Goal: Navigation & Orientation: Find specific page/section

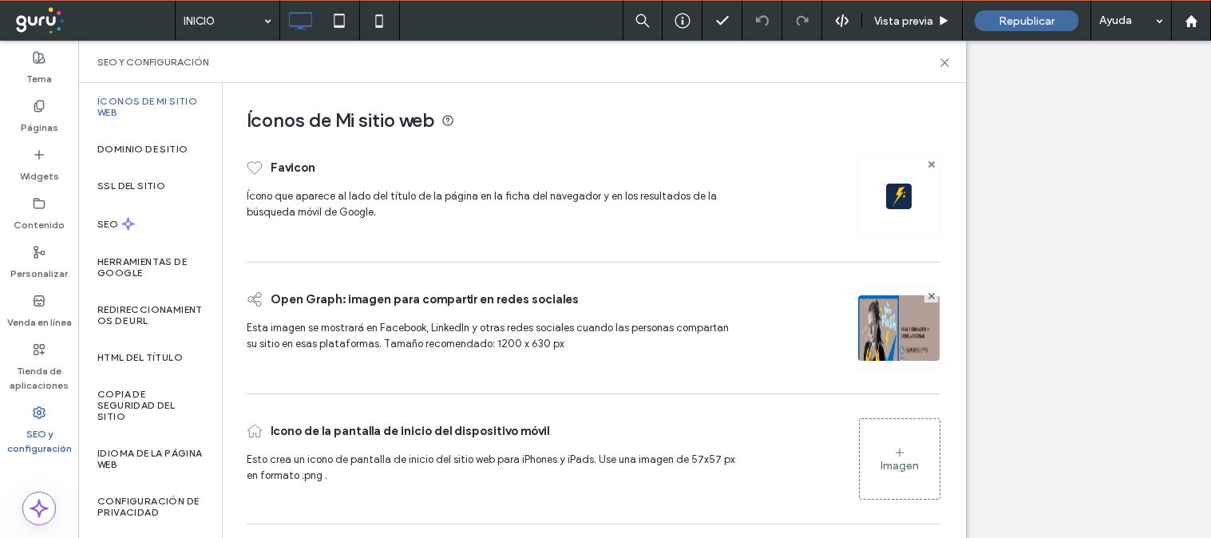
click at [940, 62] on icon at bounding box center [945, 63] width 12 height 12
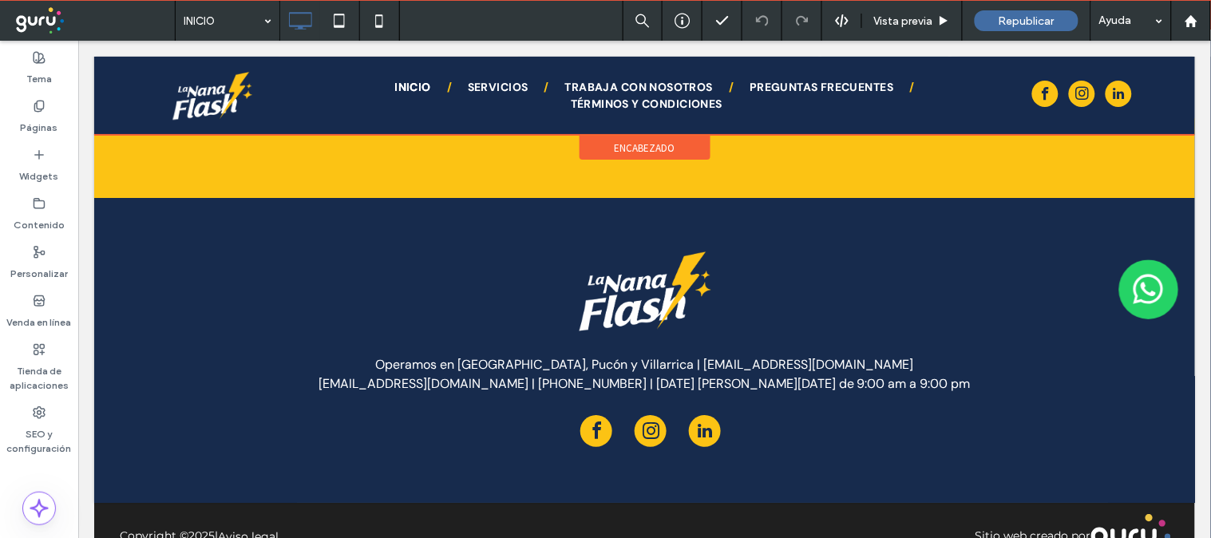
click at [473, 89] on div at bounding box center [643, 95] width 1101 height 78
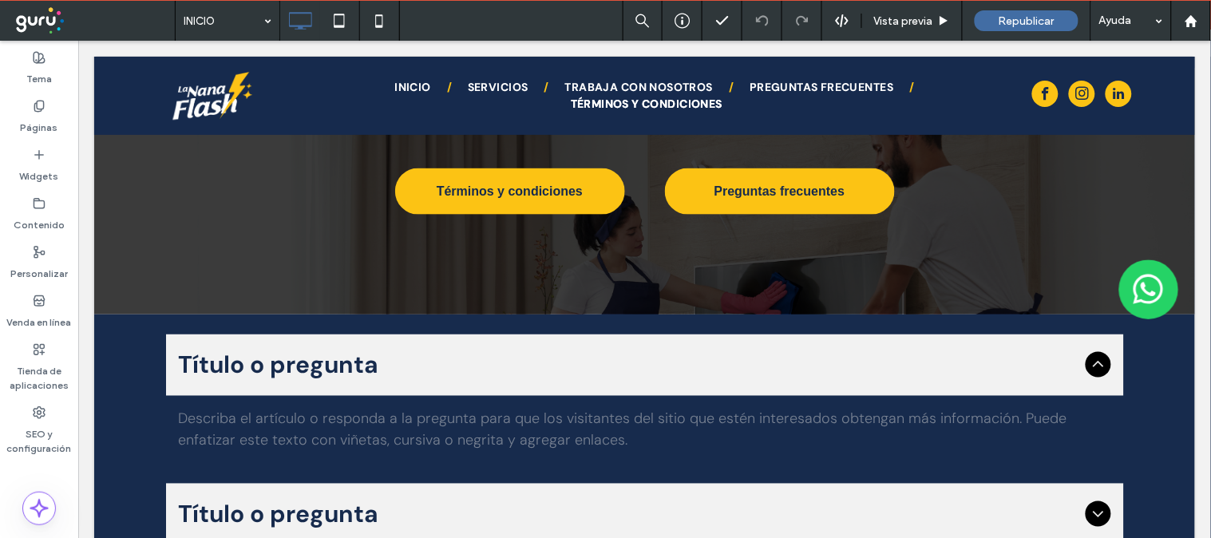
scroll to position [3716, 0]
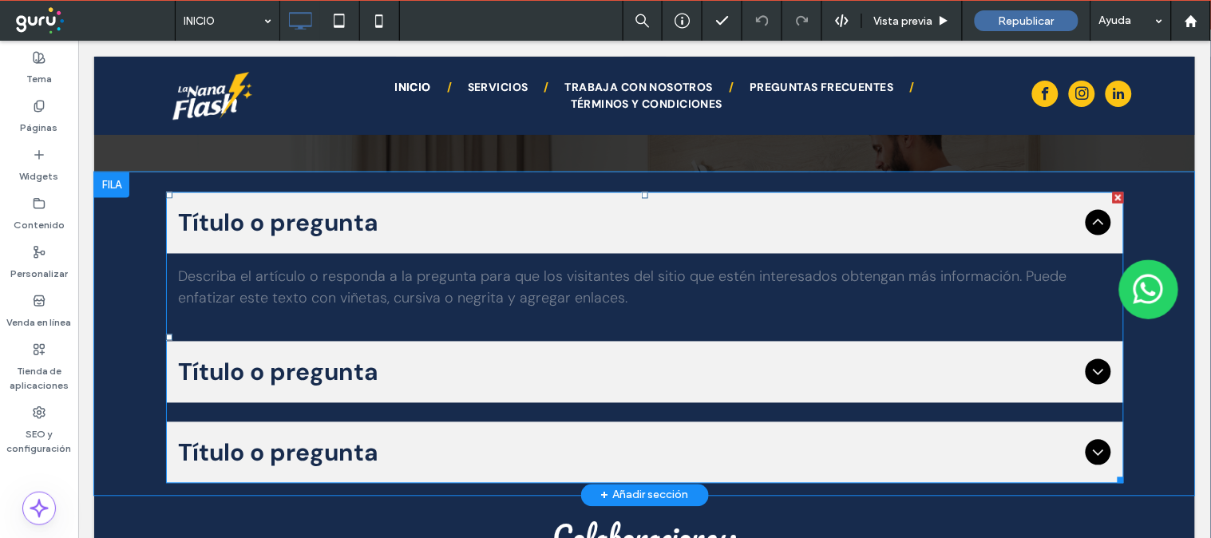
click at [1112, 192] on div at bounding box center [1117, 197] width 11 height 11
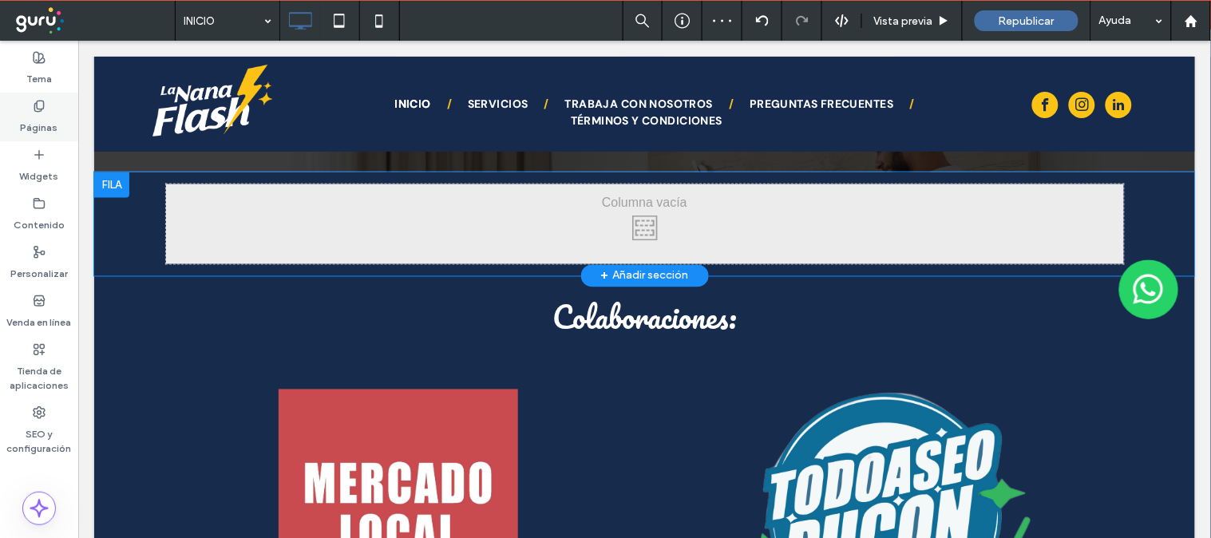
click at [44, 108] on icon at bounding box center [39, 106] width 13 height 13
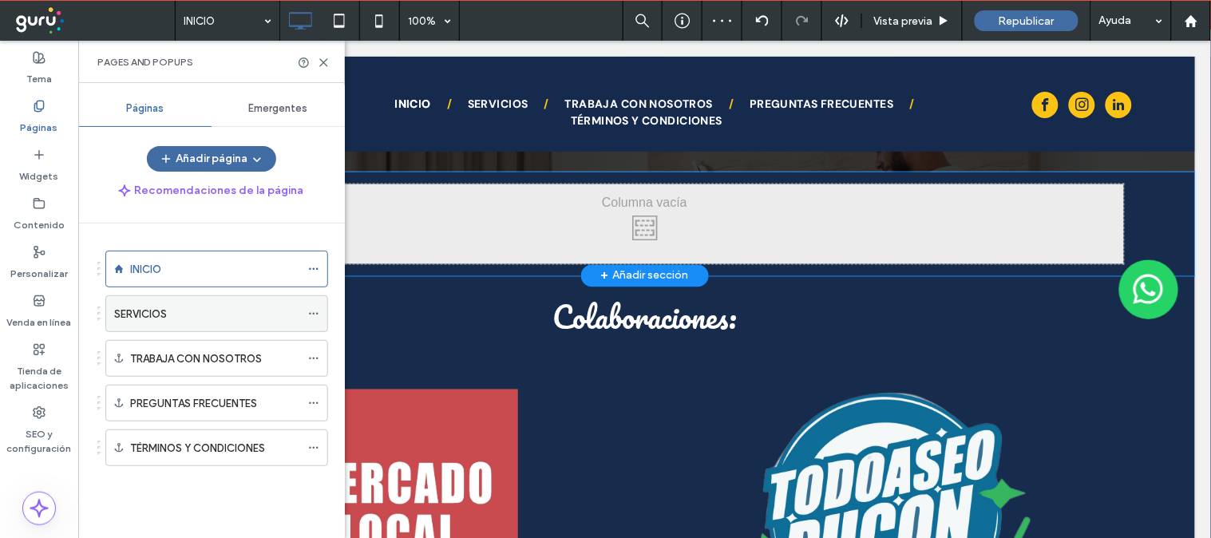
click at [139, 304] on div "SERVICIOS" at bounding box center [207, 313] width 186 height 35
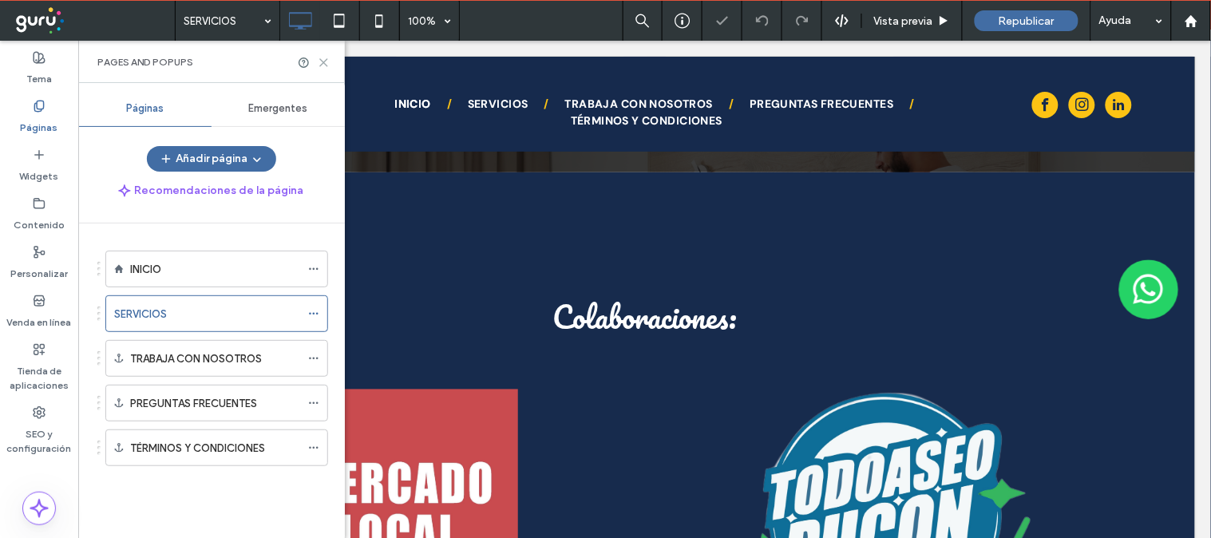
click at [323, 58] on icon at bounding box center [324, 63] width 12 height 12
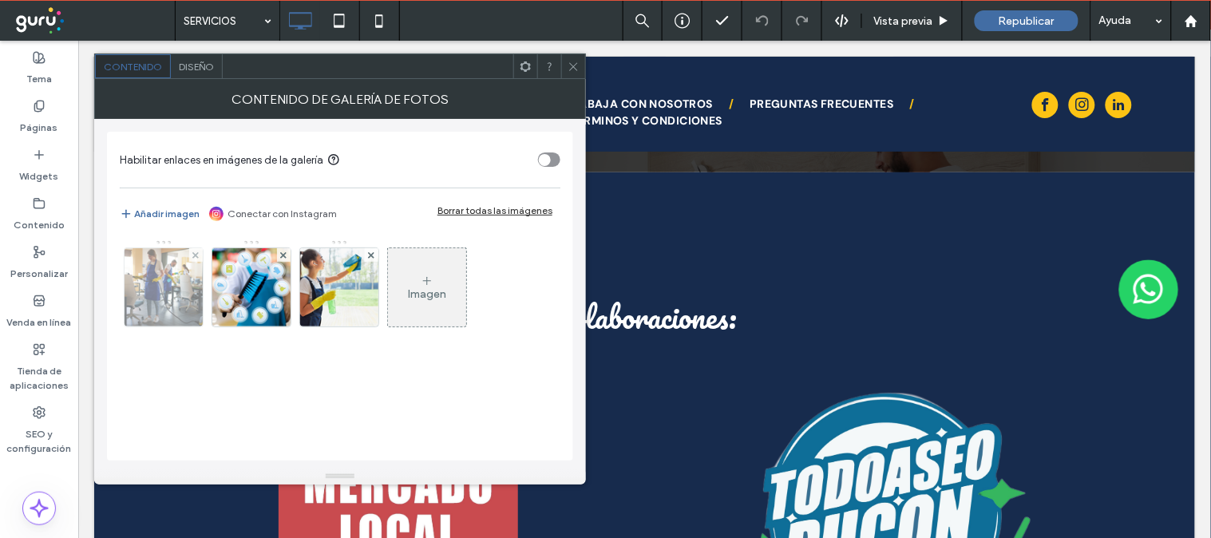
click at [163, 276] on img at bounding box center [163, 287] width 117 height 78
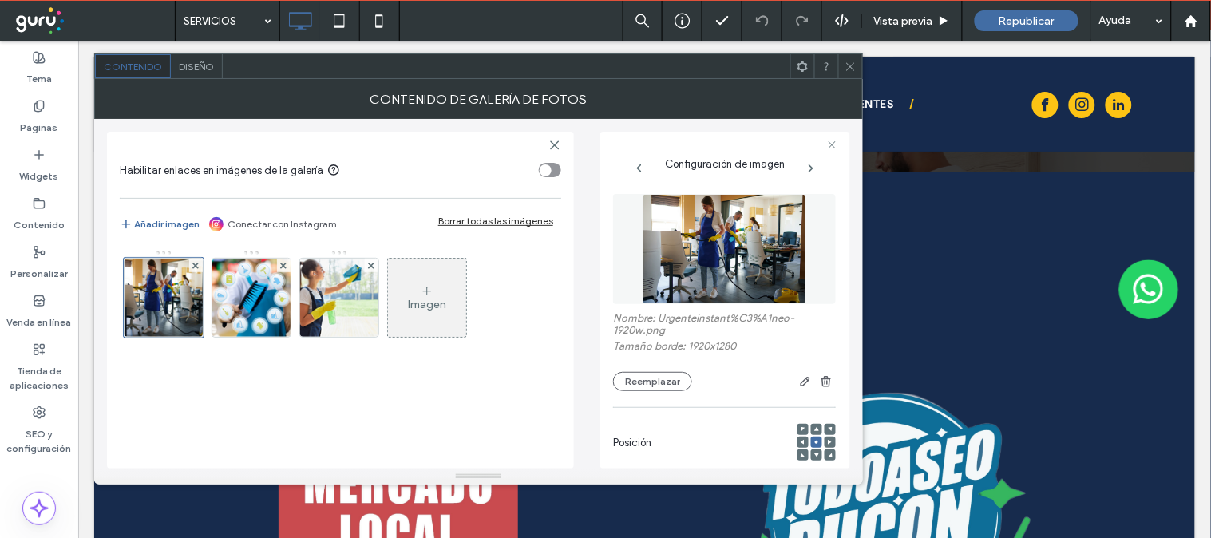
scroll to position [434, 0]
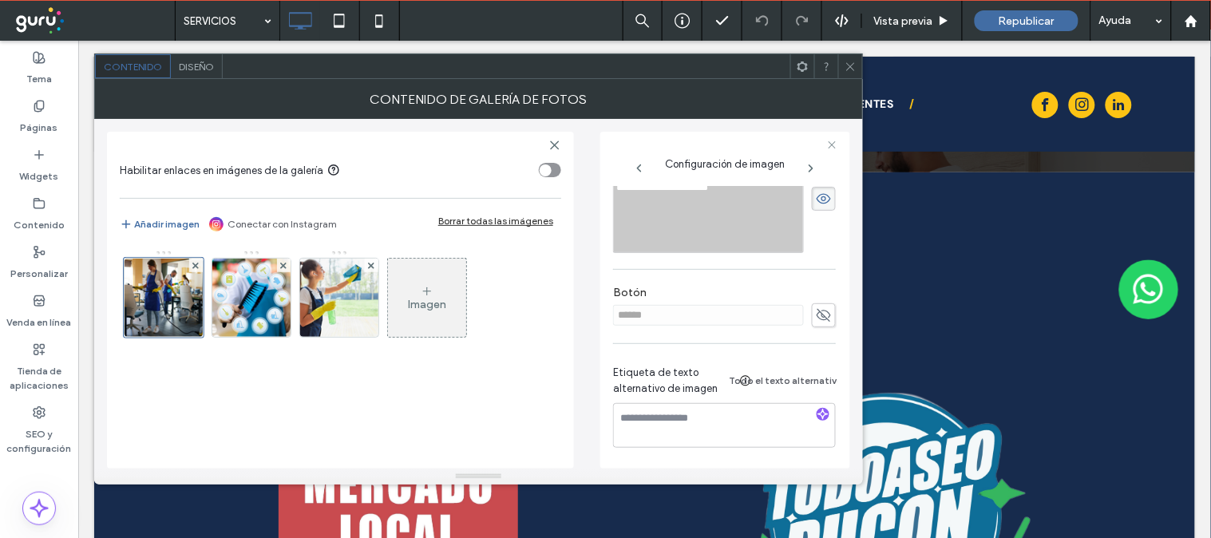
click at [816, 307] on icon at bounding box center [824, 316] width 16 height 18
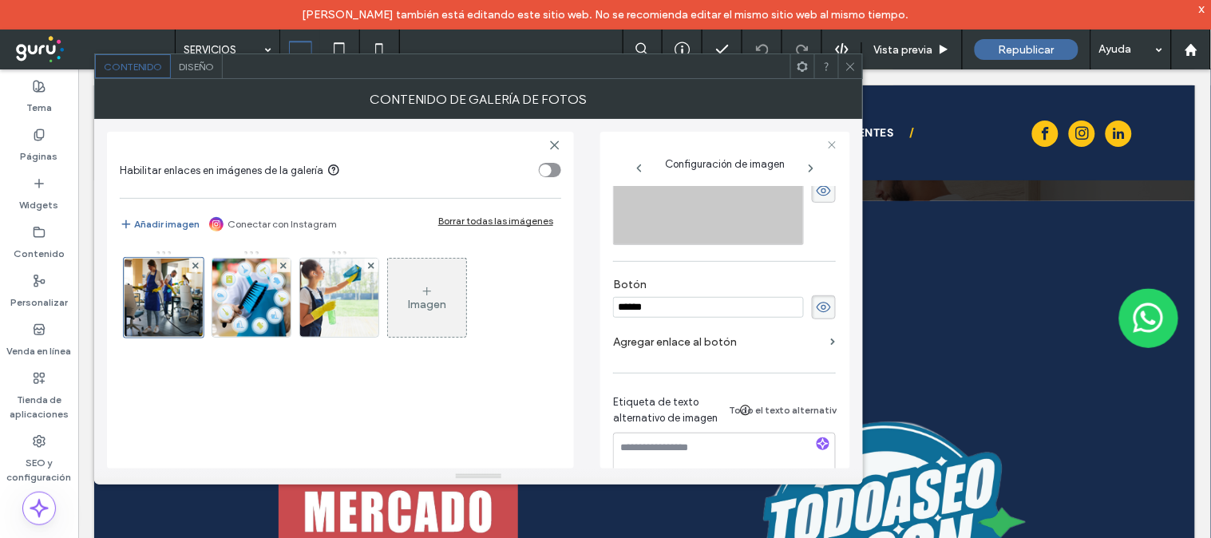
click at [849, 72] on icon at bounding box center [851, 67] width 12 height 12
